Goal: Information Seeking & Learning: Learn about a topic

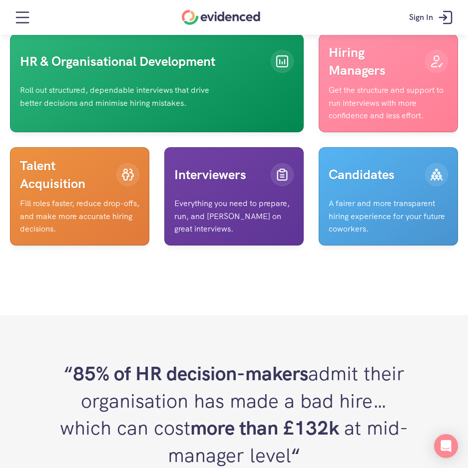
scroll to position [2429, 0]
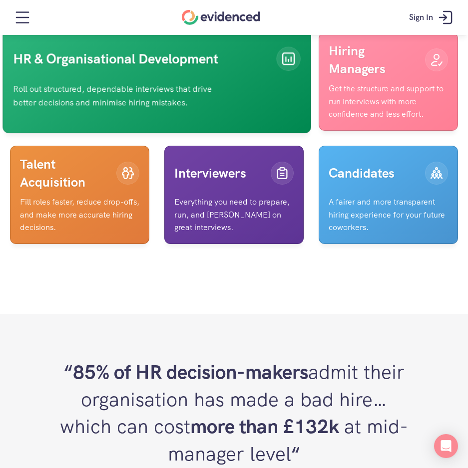
click at [226, 134] on link "HR & Organisational Development Roll out structured, dependable interviews that…" at bounding box center [156, 81] width 308 height 103
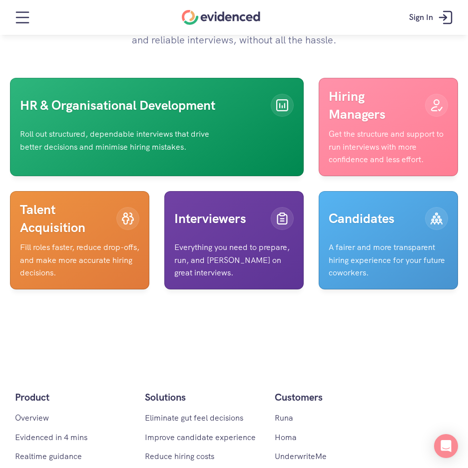
scroll to position [1965, 0]
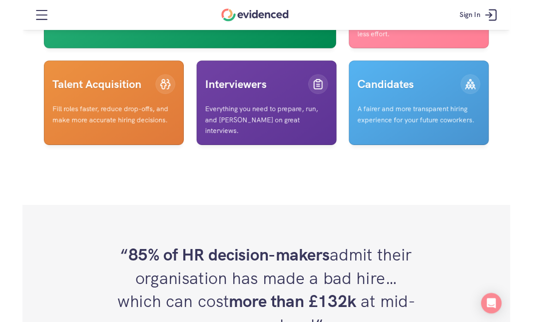
scroll to position [2623, 0]
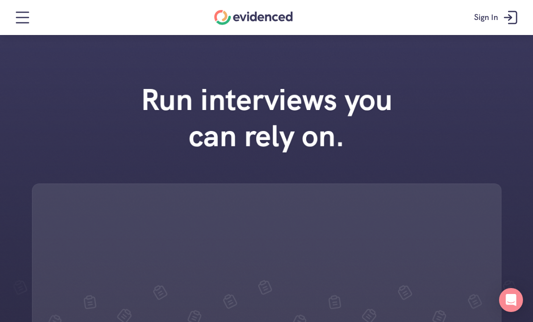
scroll to position [2623, 0]
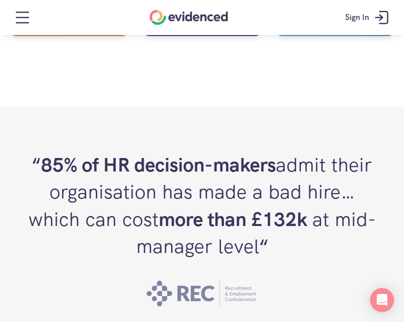
scroll to position [2542, 0]
